Goal: Navigation & Orientation: Find specific page/section

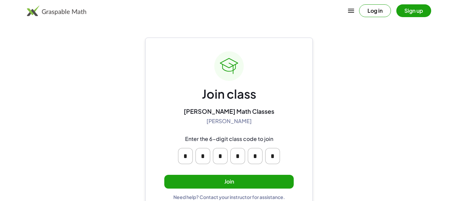
scroll to position [13, 0]
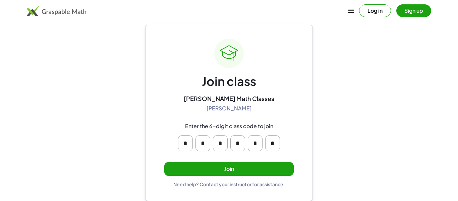
click at [228, 171] on button "Join" at bounding box center [229, 169] width 130 height 14
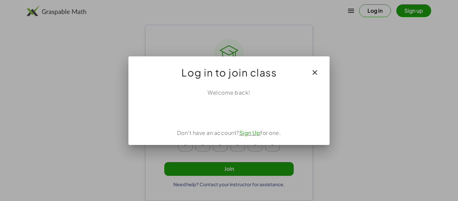
scroll to position [0, 0]
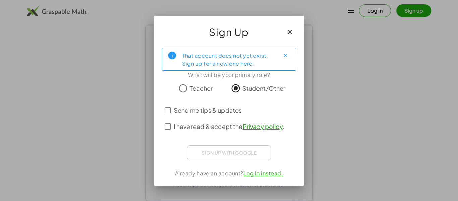
click at [204, 128] on span "I have read & accept the Privacy policy ." at bounding box center [229, 126] width 111 height 9
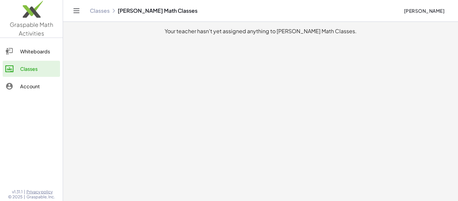
click at [41, 54] on div "Whiteboards" at bounding box center [38, 51] width 37 height 8
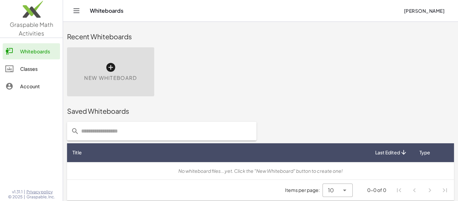
click at [40, 66] on div "Classes" at bounding box center [38, 69] width 37 height 8
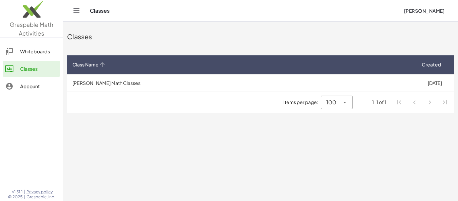
click at [328, 65] on div "Class Name" at bounding box center [241, 64] width 338 height 7
click at [327, 65] on div "Class Name" at bounding box center [241, 64] width 338 height 7
click at [323, 65] on div "Class Name" at bounding box center [241, 64] width 338 height 7
click at [32, 51] on div "Whiteboards" at bounding box center [38, 51] width 37 height 8
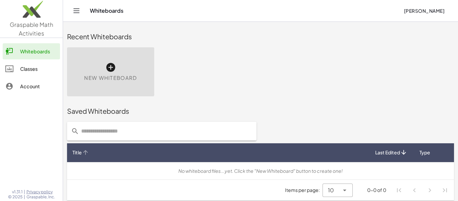
click at [167, 150] on div "Title" at bounding box center [218, 152] width 292 height 7
click at [44, 68] on div "Classes" at bounding box center [38, 69] width 37 height 8
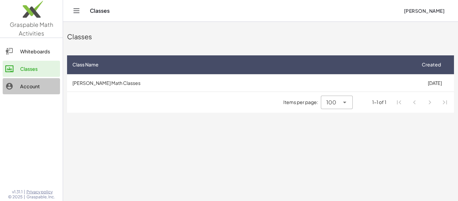
click at [45, 80] on link "Account" at bounding box center [31, 86] width 57 height 16
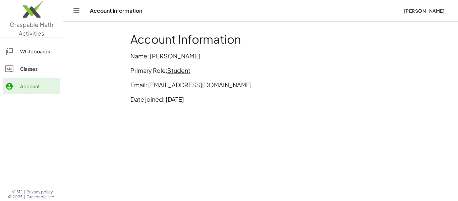
click at [50, 68] on div "Classes" at bounding box center [38, 69] width 37 height 8
